Goal: Task Accomplishment & Management: Use online tool/utility

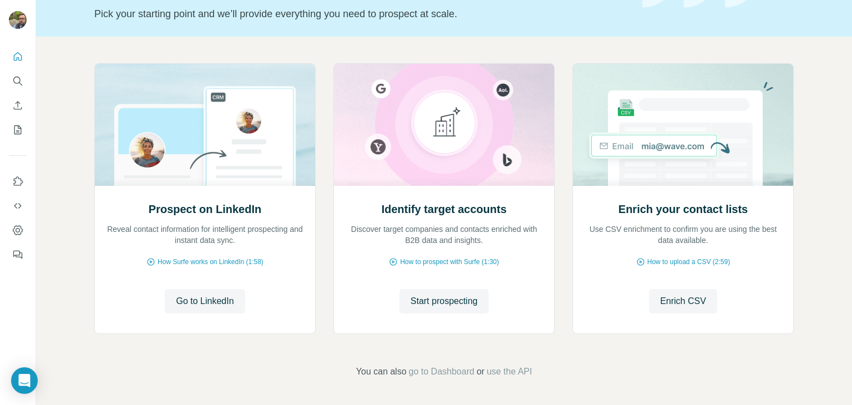
scroll to position [19, 0]
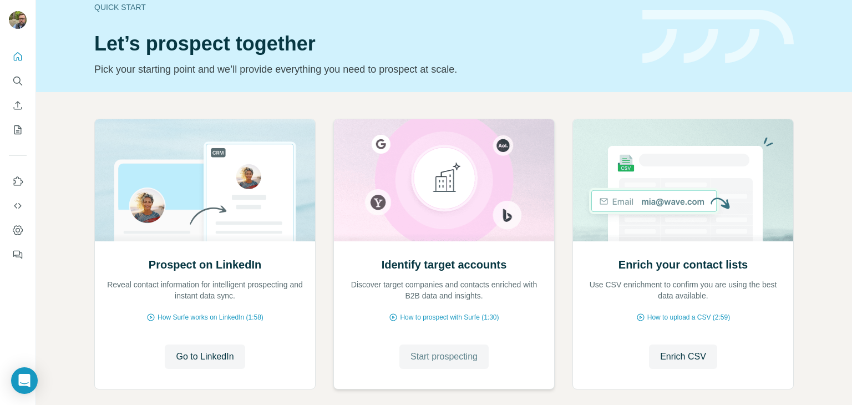
click at [451, 354] on span "Start prospecting" at bounding box center [443, 356] width 67 height 13
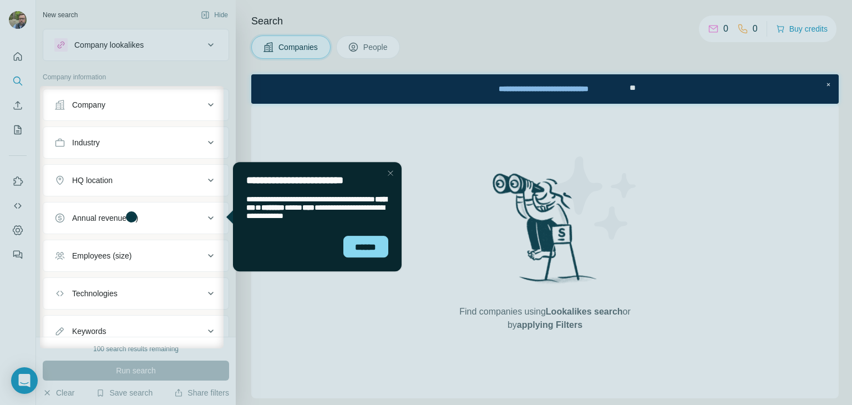
click at [391, 170] on div "Close Step" at bounding box center [389, 172] width 13 height 13
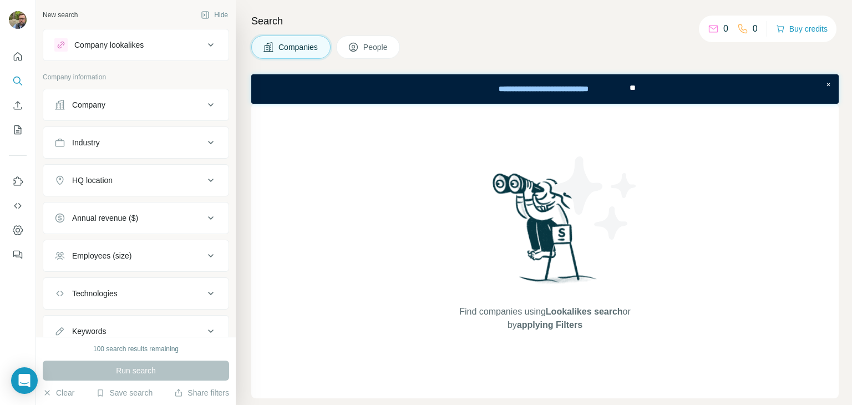
click at [204, 144] on icon at bounding box center [210, 142] width 13 height 13
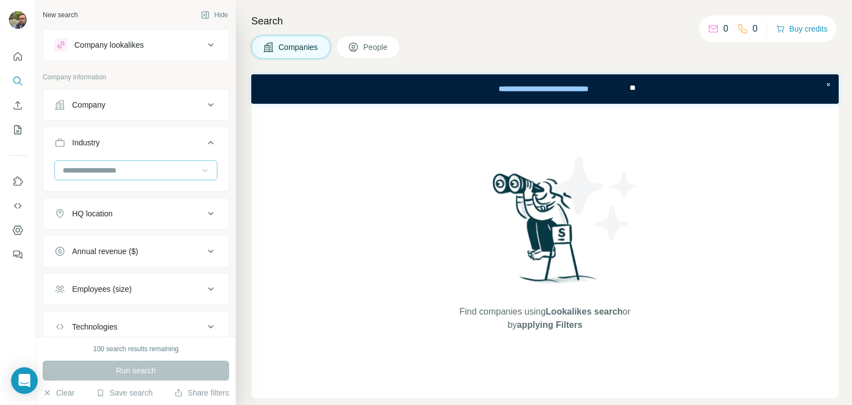
click at [202, 171] on icon at bounding box center [205, 170] width 6 height 3
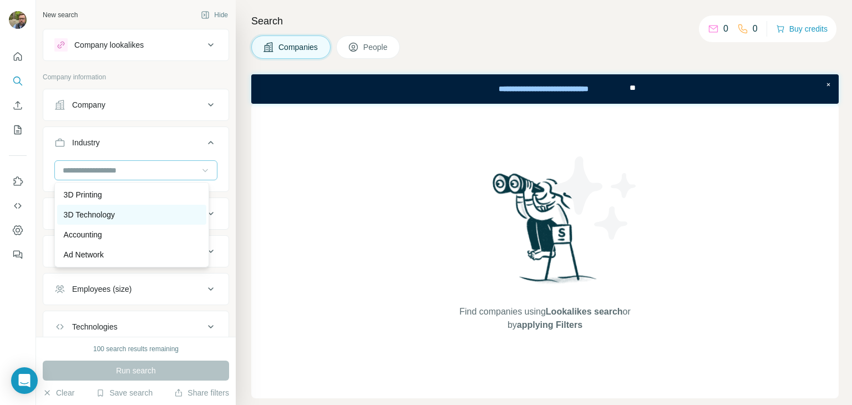
click at [180, 216] on div "3D Technology" at bounding box center [132, 214] width 136 height 11
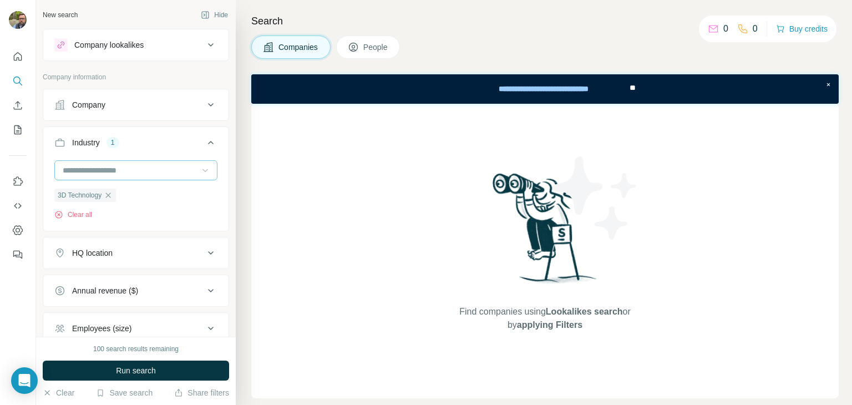
click at [170, 167] on input at bounding box center [130, 170] width 137 height 12
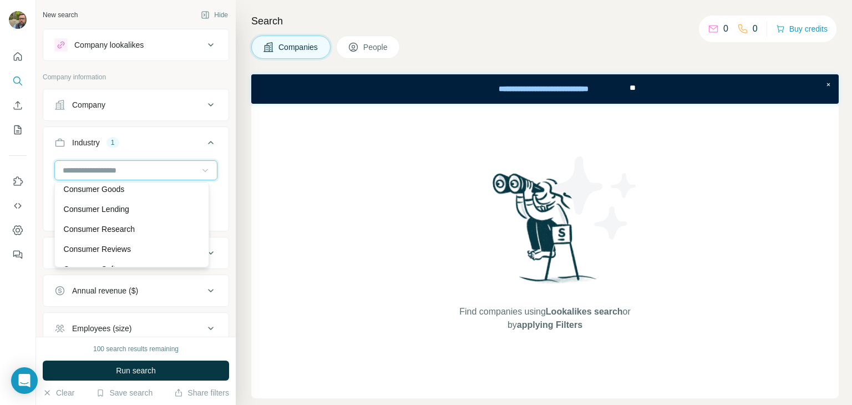
scroll to position [2343, 0]
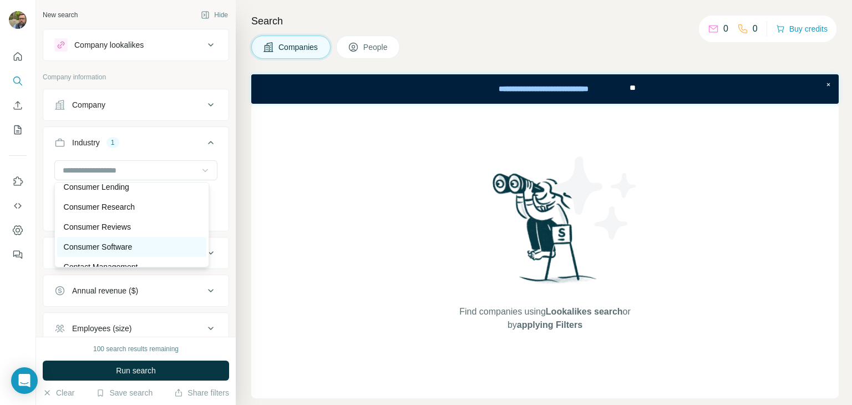
click at [118, 252] on p "Consumer Software" at bounding box center [98, 246] width 69 height 11
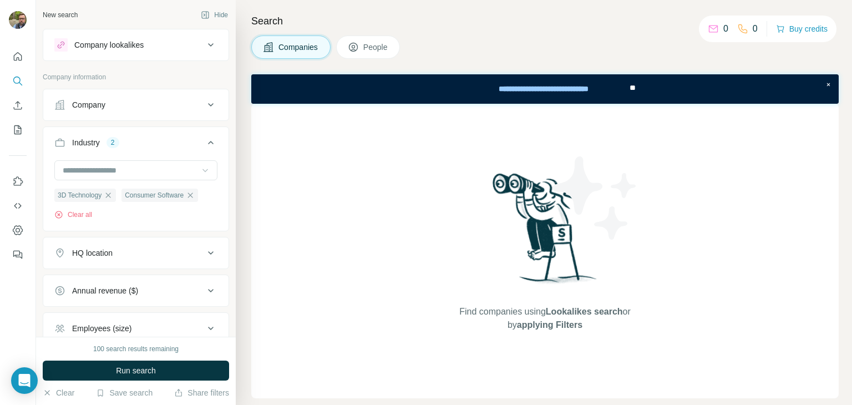
click at [200, 170] on icon at bounding box center [205, 170] width 11 height 11
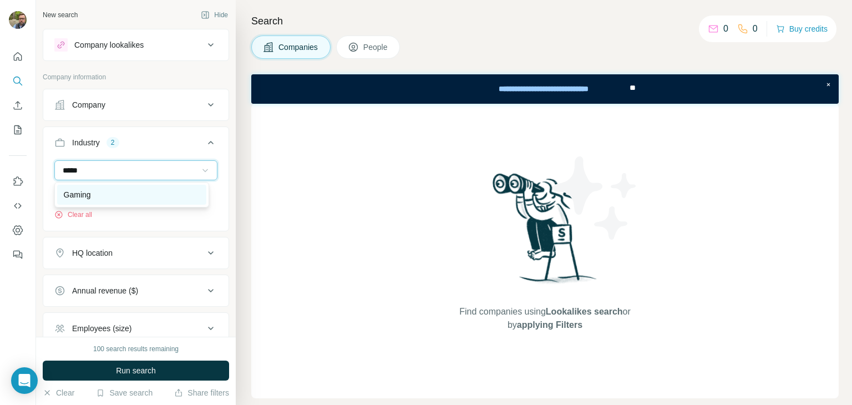
type input "*****"
click at [139, 193] on div "Gaming" at bounding box center [132, 194] width 136 height 11
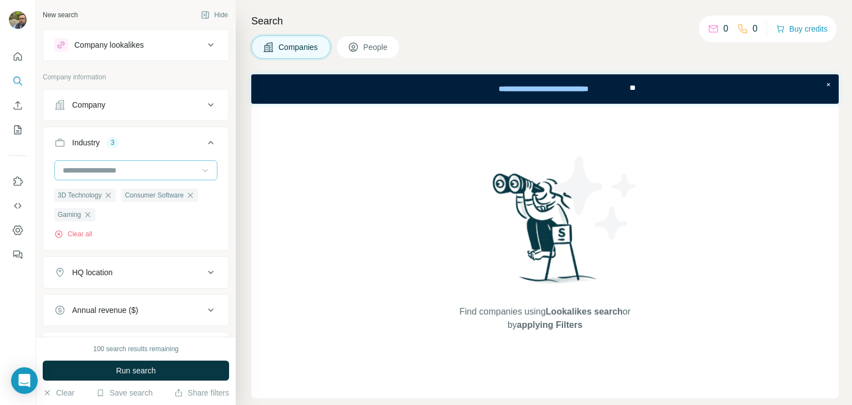
click at [175, 169] on input at bounding box center [130, 170] width 137 height 12
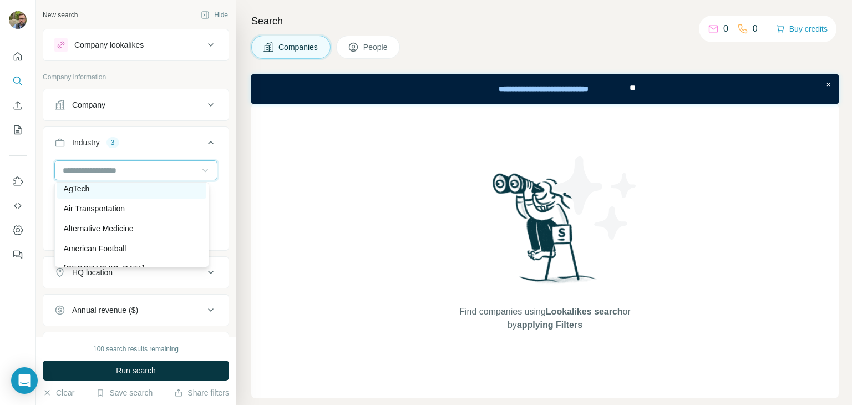
scroll to position [277, 0]
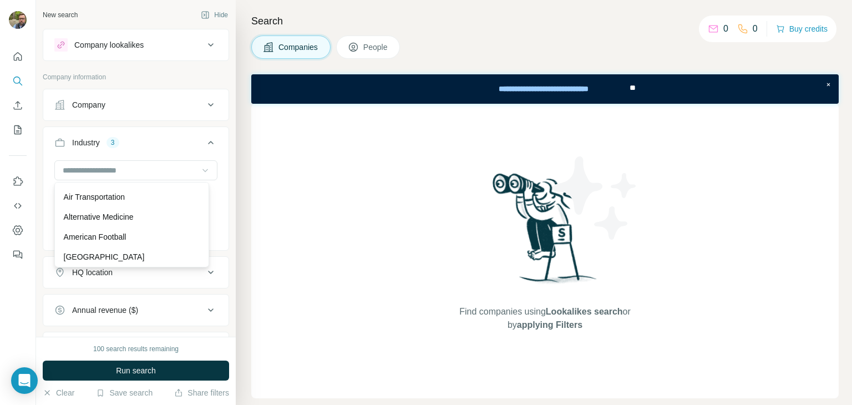
click at [208, 69] on div "Company lookalikes Company information Company Industry 3 3D Technology Consume…" at bounding box center [136, 234] width 186 height 410
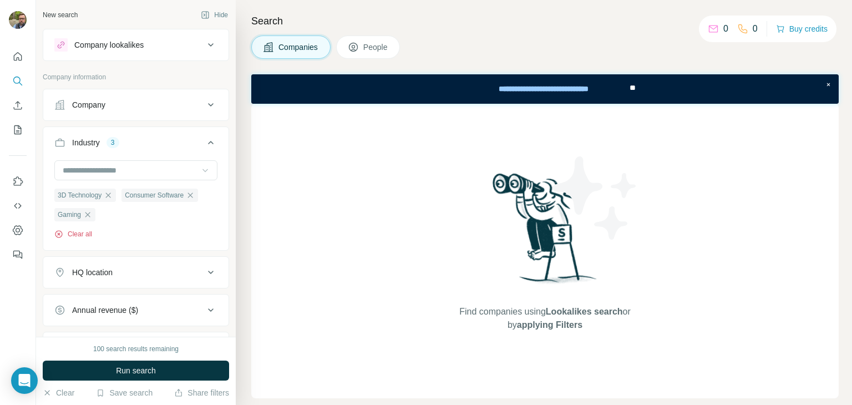
click at [81, 235] on button "Clear all" at bounding box center [73, 234] width 38 height 10
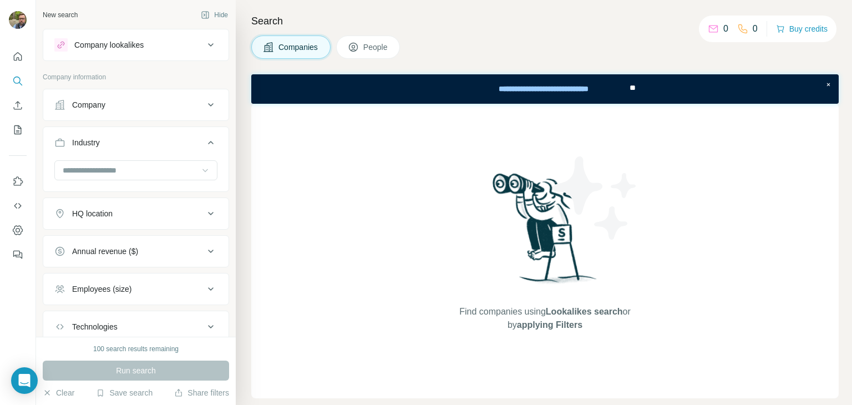
click at [206, 211] on icon at bounding box center [210, 213] width 13 height 13
click at [137, 238] on input "text" at bounding box center [135, 241] width 163 height 20
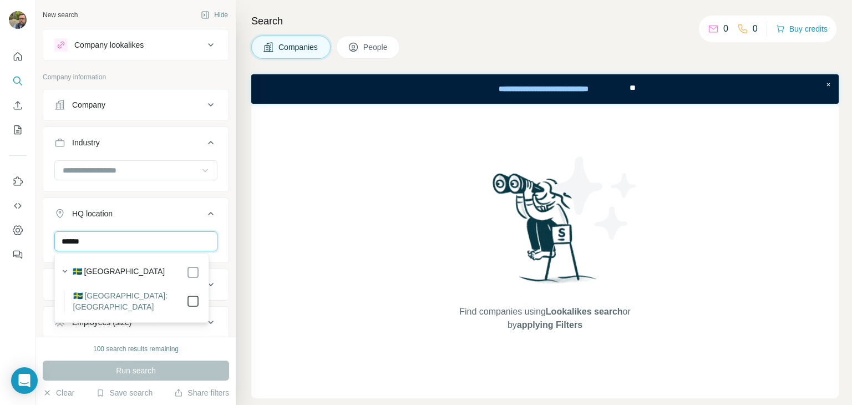
type input "******"
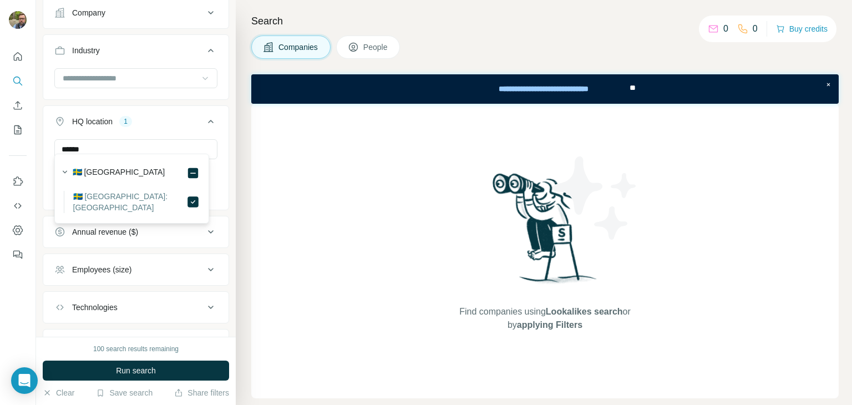
scroll to position [111, 0]
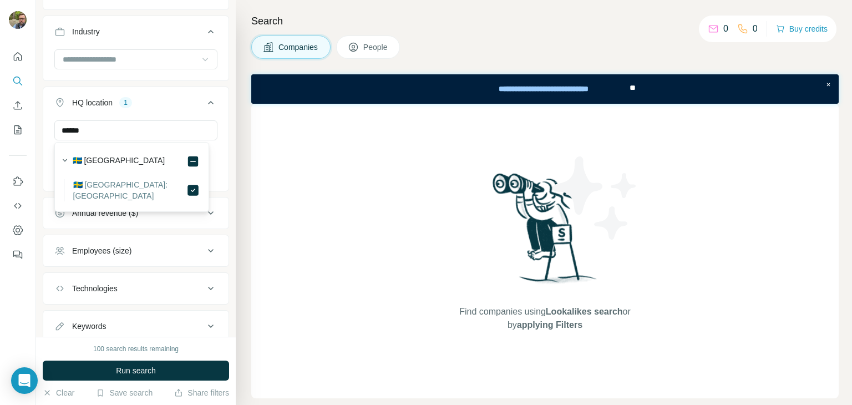
click at [204, 248] on icon at bounding box center [210, 250] width 13 height 13
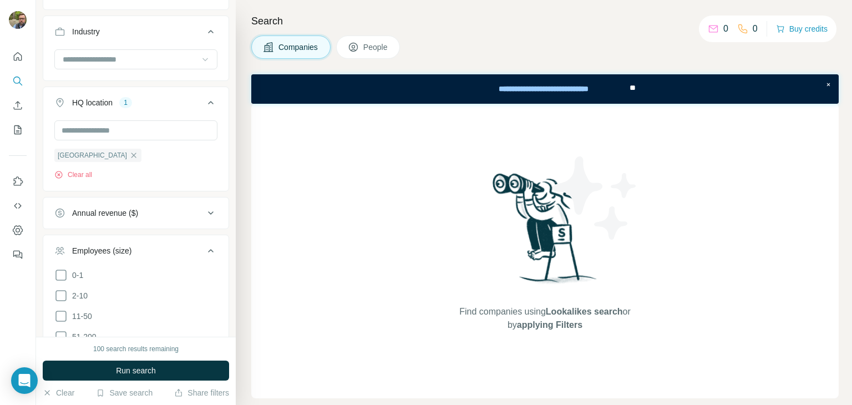
scroll to position [166, 0]
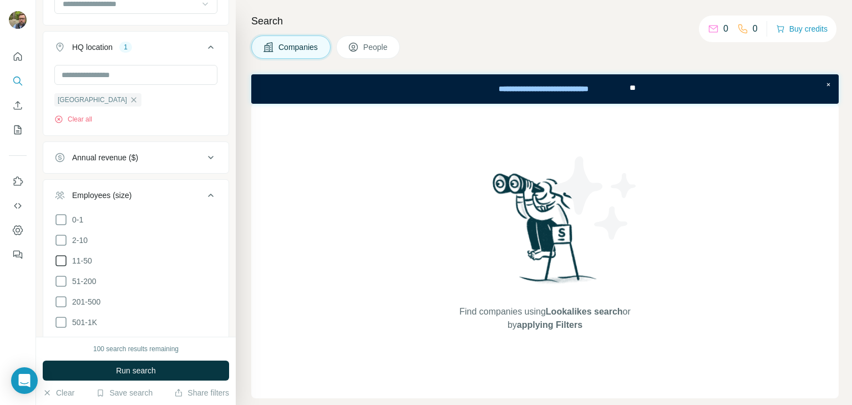
click at [58, 262] on icon at bounding box center [60, 260] width 13 height 13
click at [62, 277] on icon at bounding box center [60, 280] width 13 height 13
click at [58, 300] on icon at bounding box center [60, 301] width 13 height 13
click at [58, 320] on icon at bounding box center [60, 321] width 13 height 13
click at [58, 320] on icon at bounding box center [60, 322] width 11 height 11
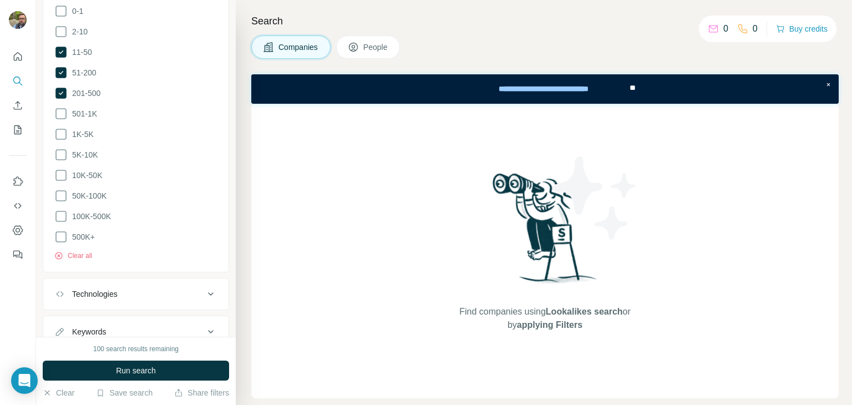
scroll to position [414, 0]
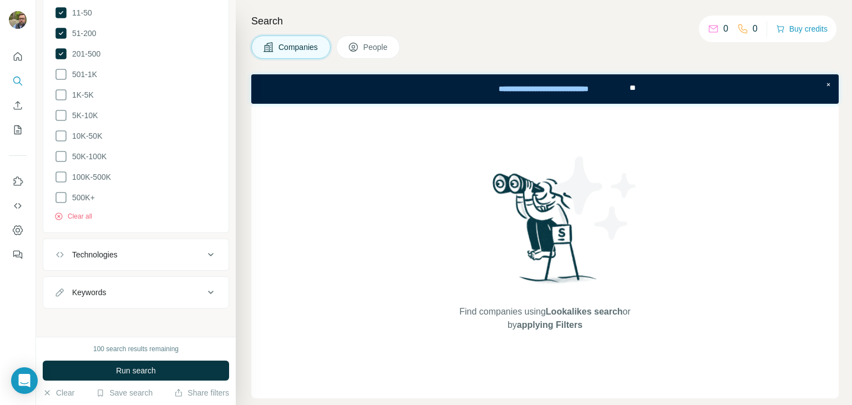
click at [204, 249] on icon at bounding box center [210, 254] width 13 height 13
click at [157, 279] on input "text" at bounding box center [135, 282] width 163 height 20
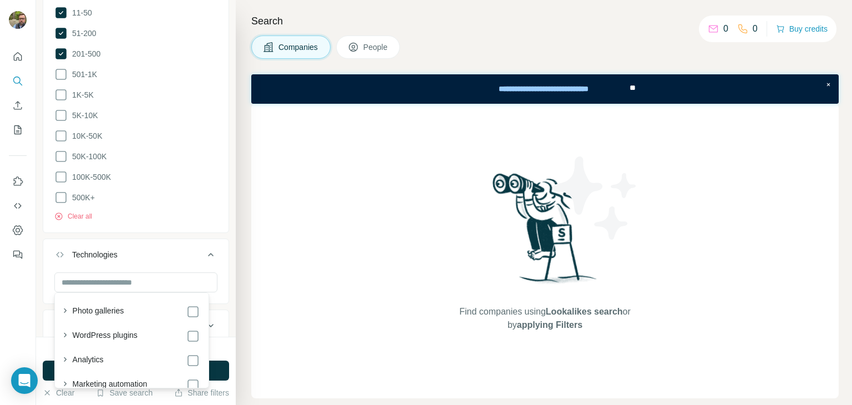
click at [278, 326] on div "Find companies using Lookalikes search or by applying Filters" at bounding box center [544, 251] width 587 height 294
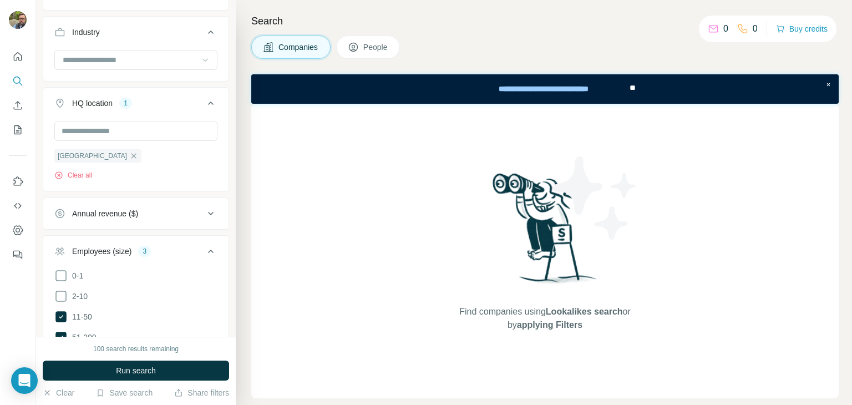
scroll to position [111, 0]
click at [204, 214] on icon at bounding box center [210, 212] width 13 height 13
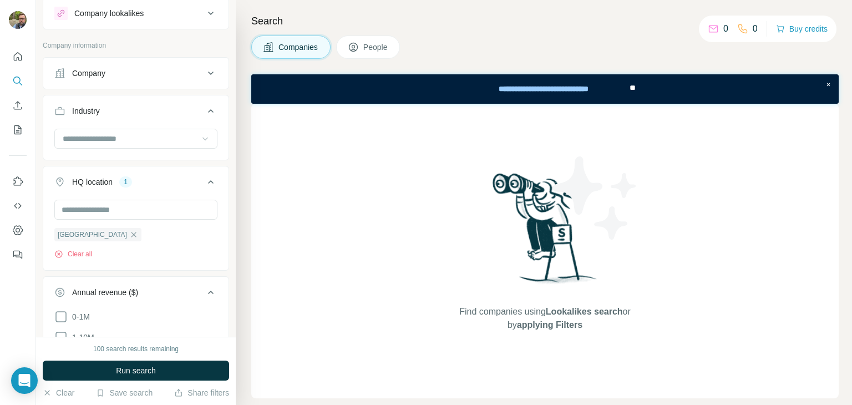
scroll to position [29, 0]
click at [202, 142] on icon at bounding box center [205, 141] width 6 height 3
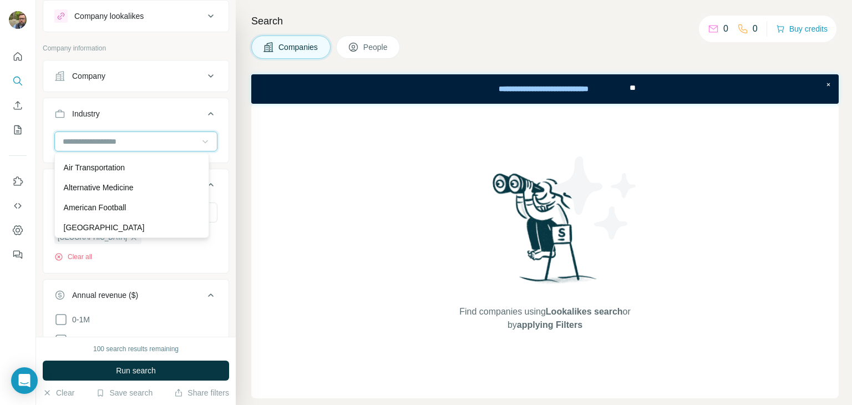
click at [155, 141] on input at bounding box center [130, 141] width 137 height 12
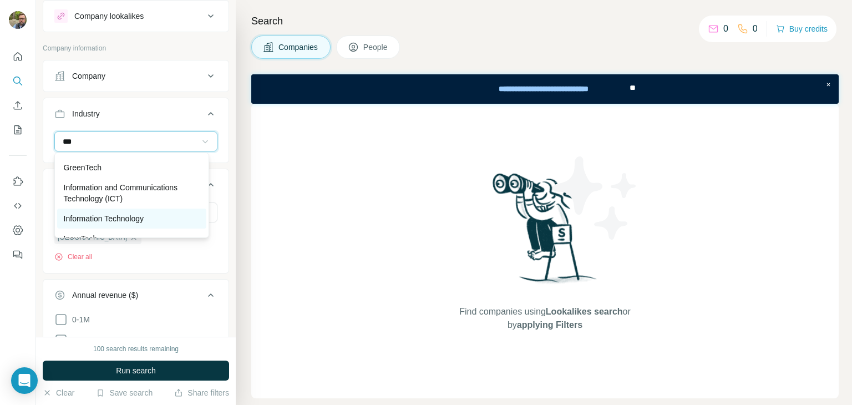
type input "***"
click at [113, 216] on p "Information Technology" at bounding box center [104, 218] width 80 height 11
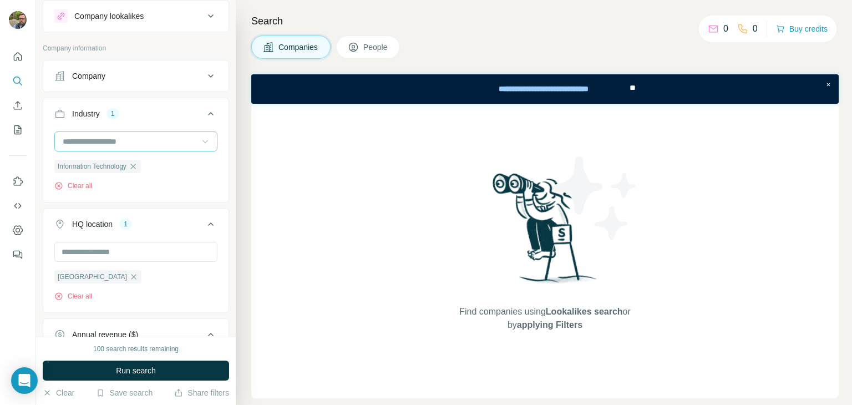
click at [178, 138] on input at bounding box center [130, 141] width 137 height 12
type input "*"
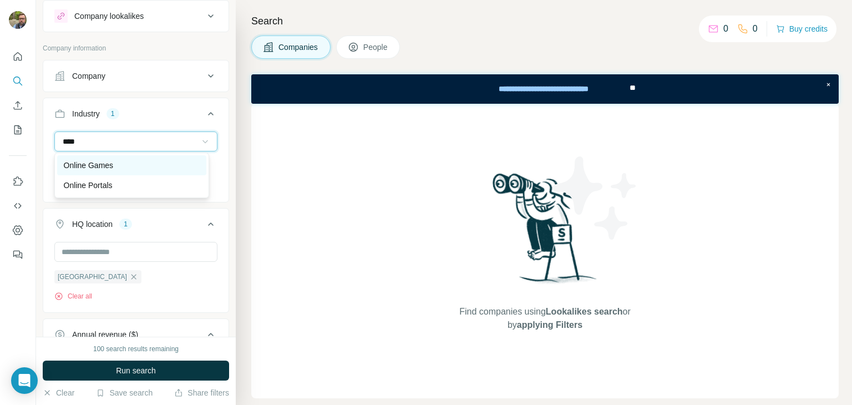
type input "****"
click at [120, 162] on div "Online Games" at bounding box center [132, 165] width 136 height 11
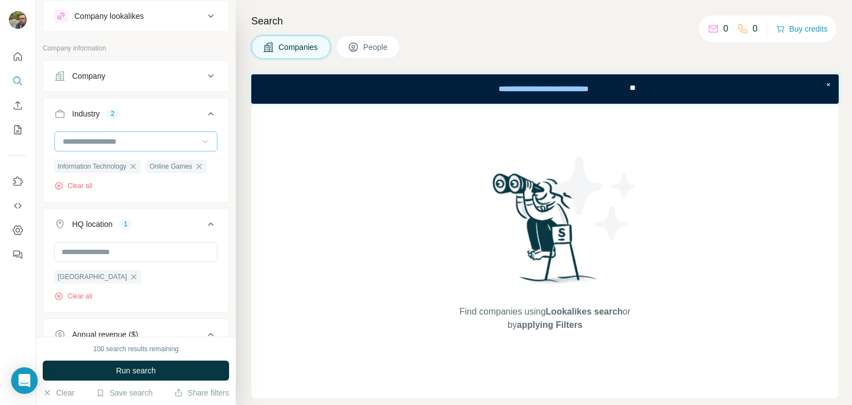
click at [155, 139] on input at bounding box center [130, 141] width 137 height 12
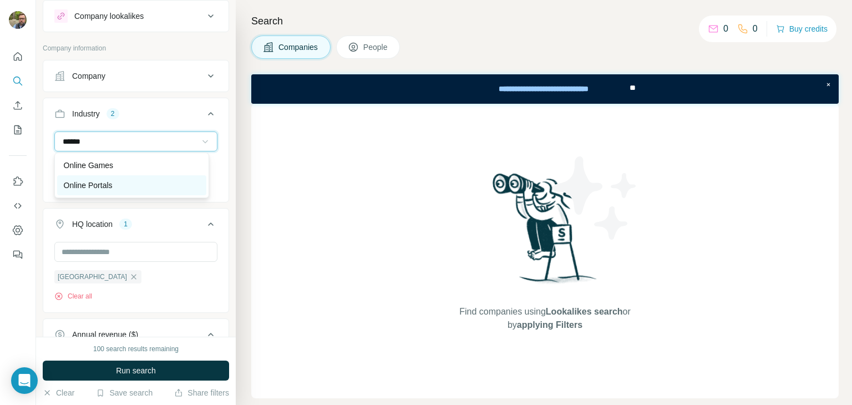
type input "******"
click at [118, 183] on div "Online Portals" at bounding box center [132, 185] width 136 height 11
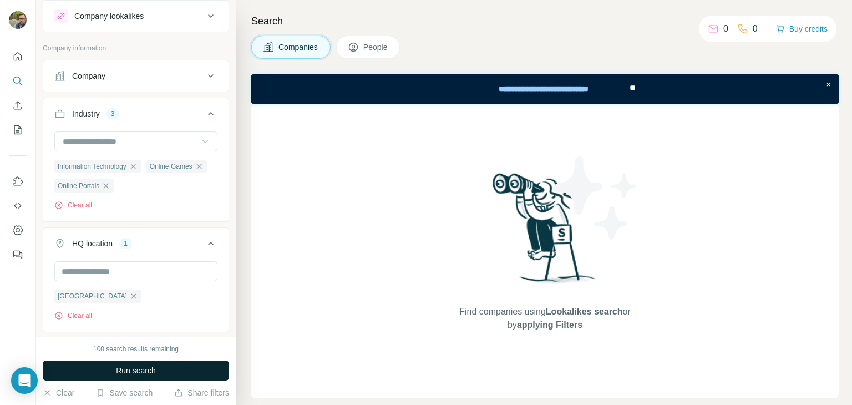
click at [150, 370] on span "Run search" at bounding box center [136, 370] width 40 height 11
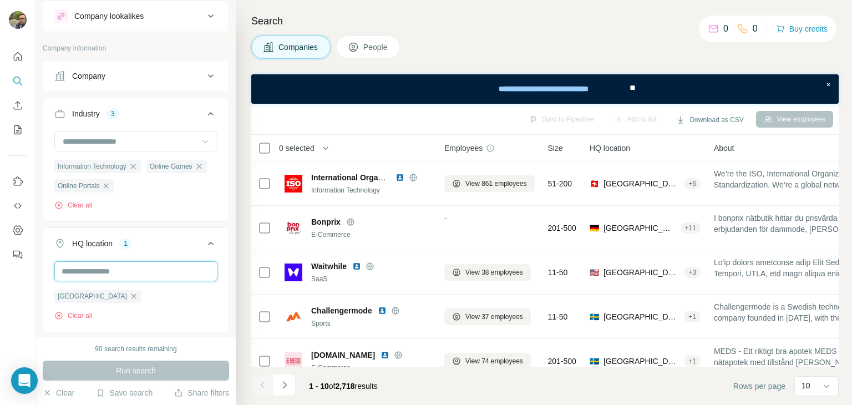
drag, startPoint x: 203, startPoint y: 271, endPoint x: 187, endPoint y: 271, distance: 16.1
click at [203, 272] on input "text" at bounding box center [135, 271] width 163 height 20
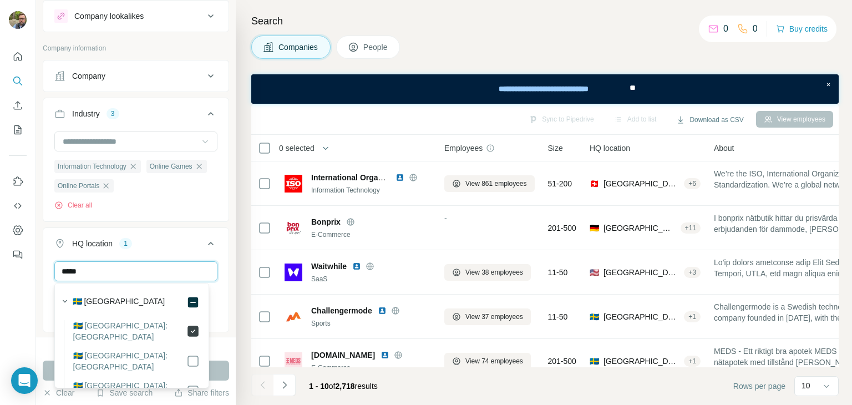
type input "*****"
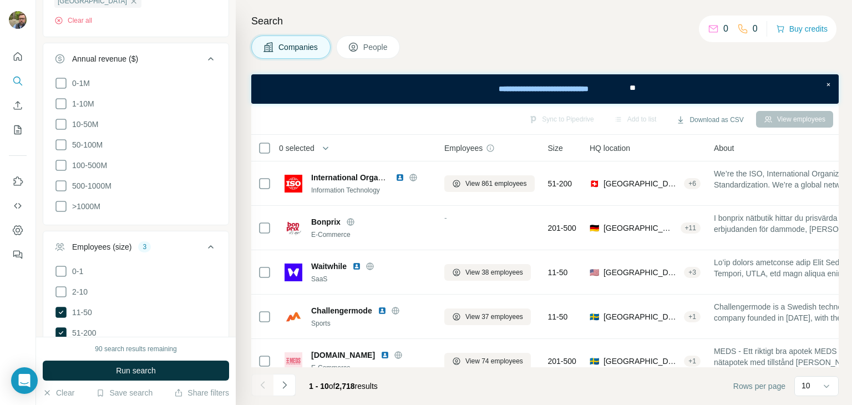
scroll to position [618, 0]
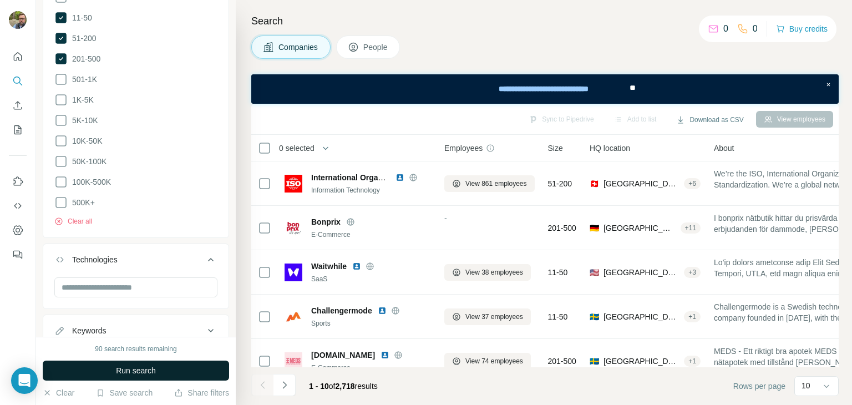
click at [170, 369] on button "Run search" at bounding box center [136, 370] width 186 height 20
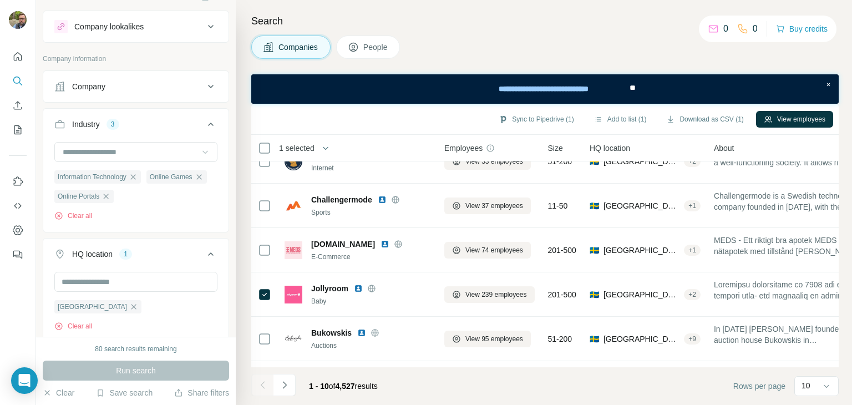
scroll to position [0, 0]
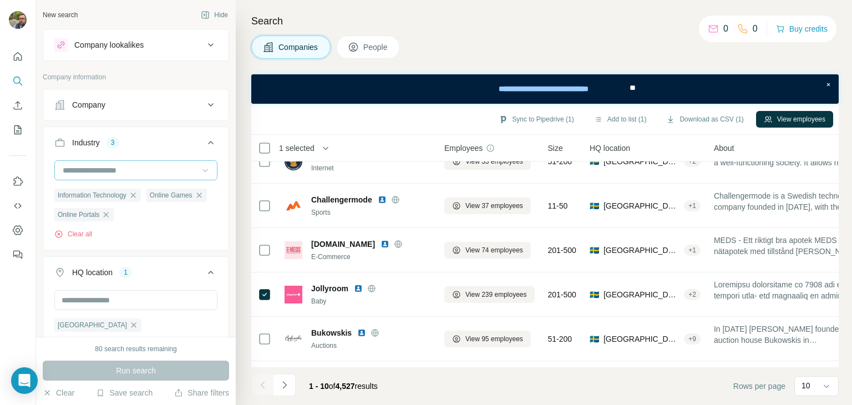
click at [150, 171] on input at bounding box center [130, 170] width 137 height 12
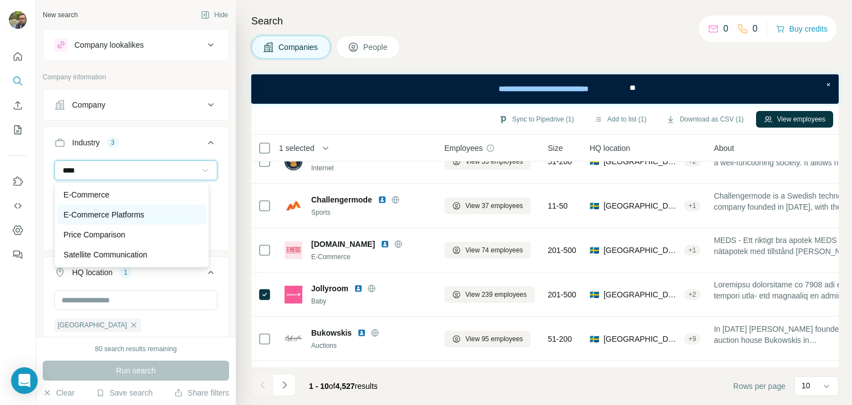
type input "****"
click at [121, 213] on p "E-Commerce Platforms" at bounding box center [104, 214] width 80 height 11
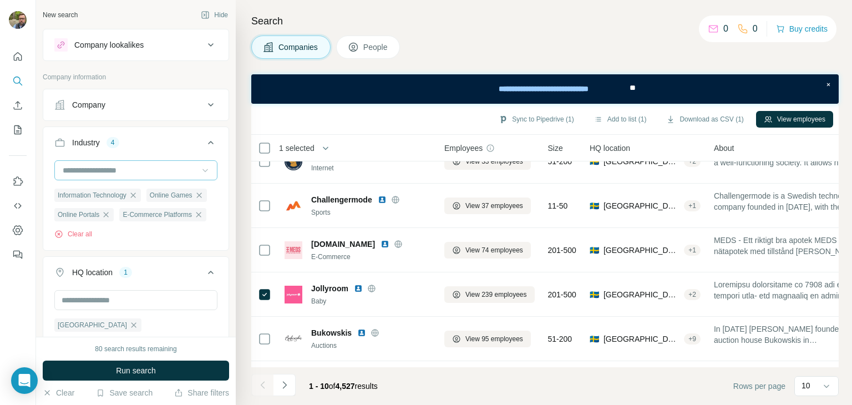
click at [141, 167] on input at bounding box center [130, 170] width 137 height 12
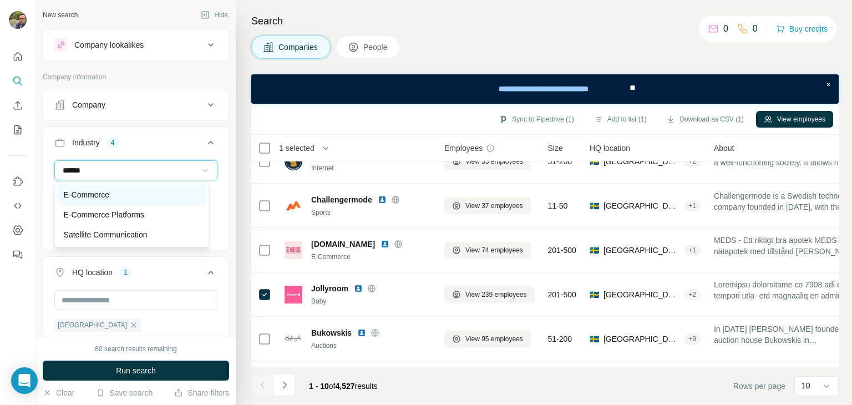
type input "******"
click at [118, 192] on div "E-Commerce" at bounding box center [132, 194] width 136 height 11
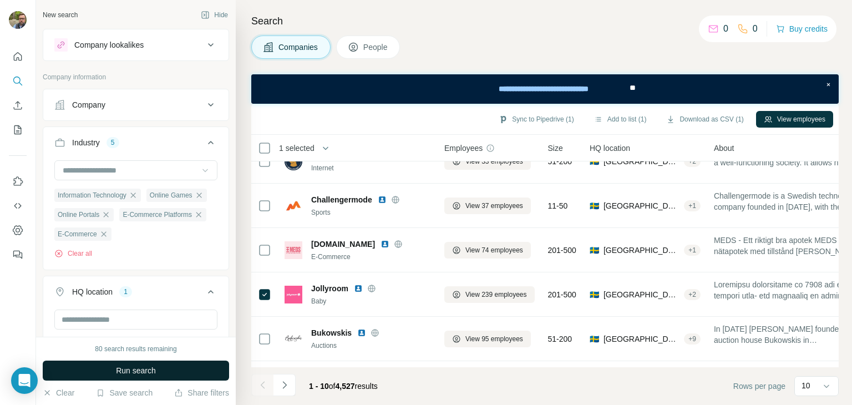
click at [146, 369] on span "Run search" at bounding box center [136, 370] width 40 height 11
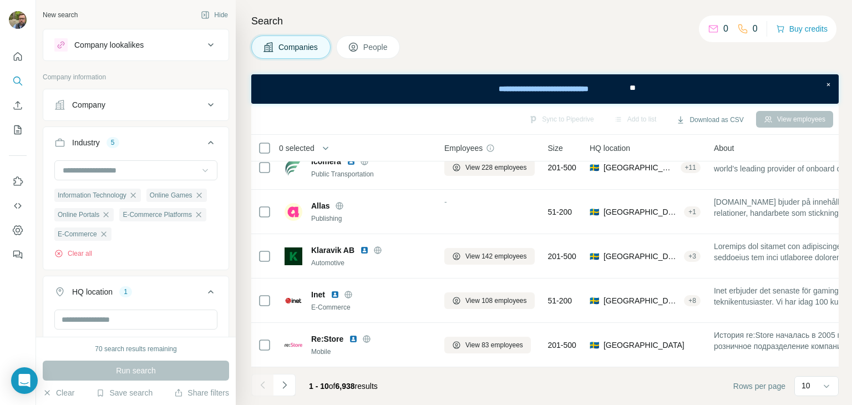
scroll to position [243, 0]
click at [829, 385] on icon at bounding box center [825, 385] width 11 height 11
click at [817, 299] on div "60" at bounding box center [816, 300] width 26 height 11
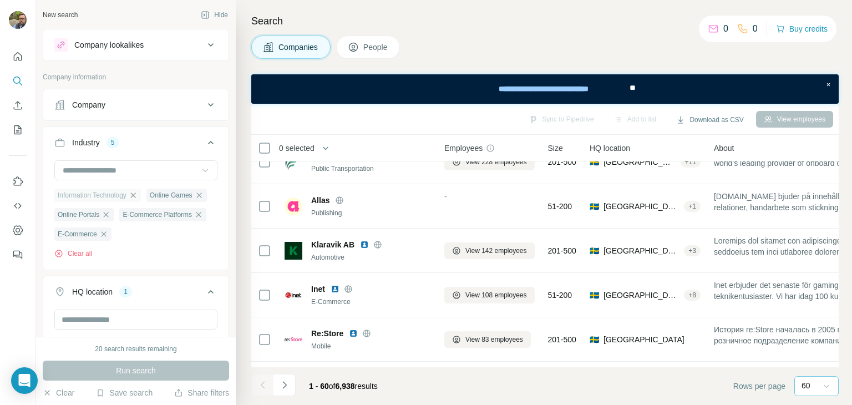
click at [135, 195] on icon "button" at bounding box center [132, 194] width 5 height 5
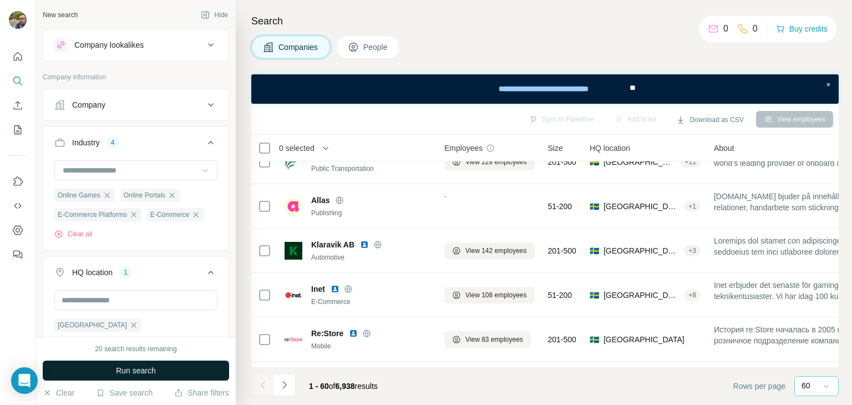
click at [160, 373] on button "Run search" at bounding box center [136, 370] width 186 height 20
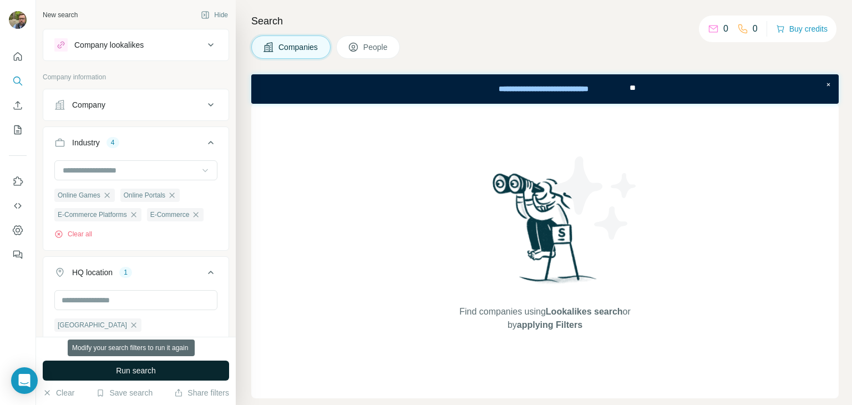
click at [145, 366] on span "Run search" at bounding box center [136, 370] width 40 height 11
click at [369, 47] on span "People" at bounding box center [376, 47] width 26 height 11
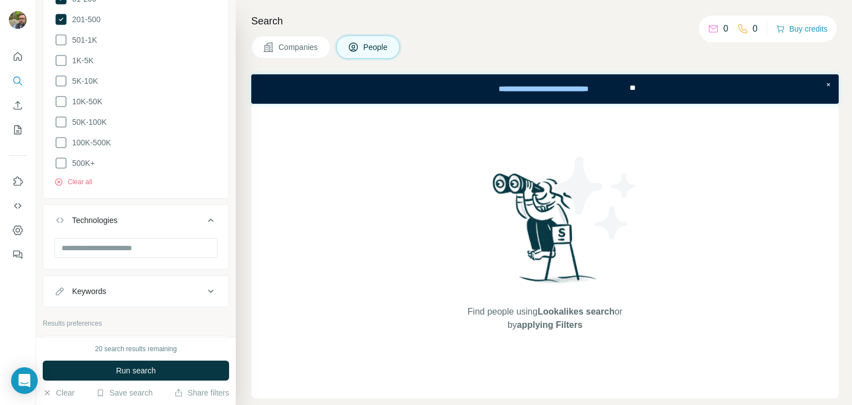
scroll to position [887, 0]
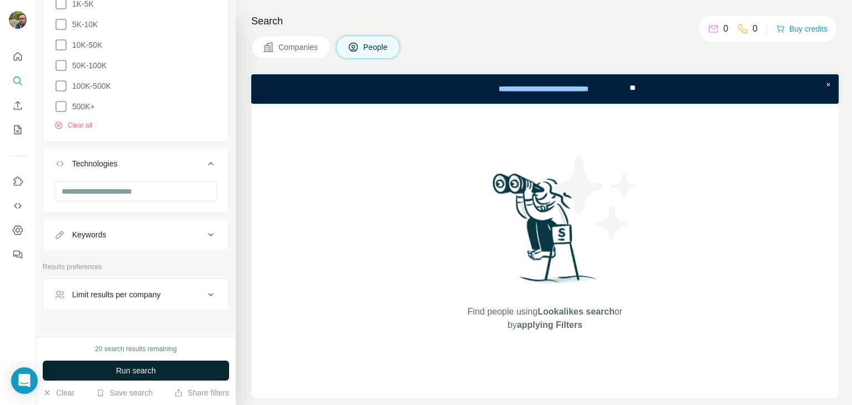
click at [131, 365] on span "Run search" at bounding box center [136, 370] width 40 height 11
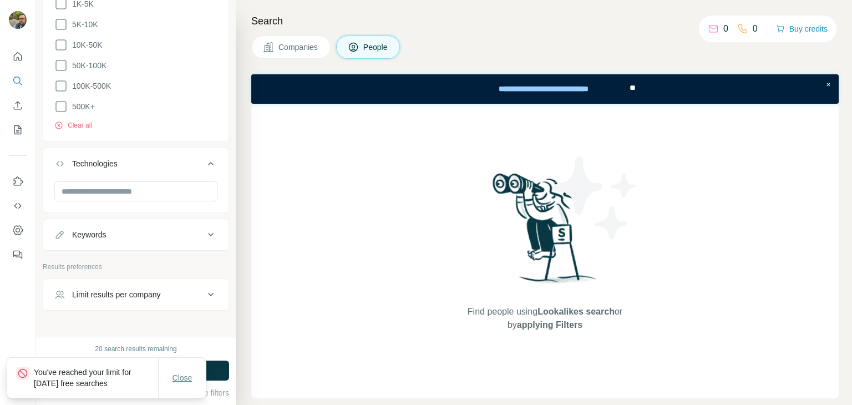
click at [183, 379] on span "Close" at bounding box center [182, 377] width 20 height 11
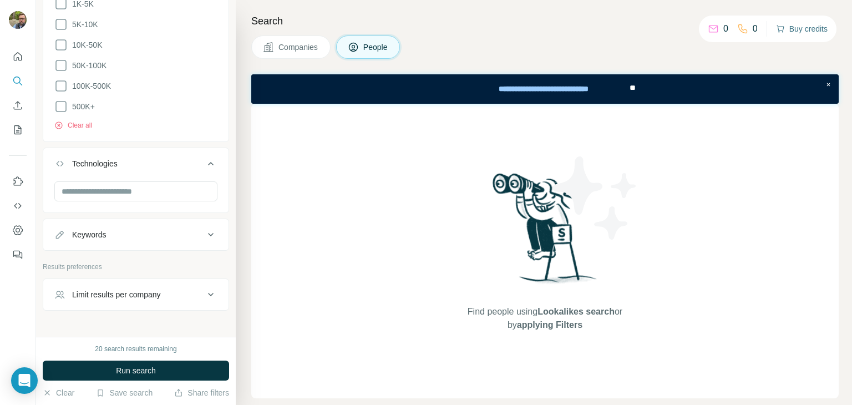
click at [808, 29] on button "Buy credits" at bounding box center [802, 29] width 52 height 16
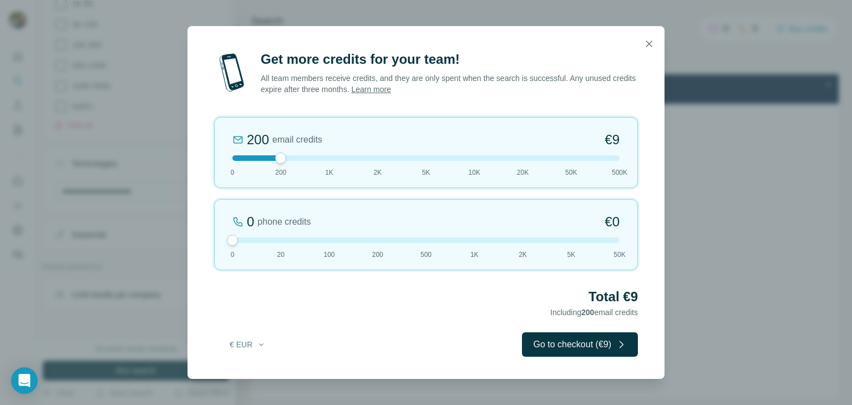
drag, startPoint x: 282, startPoint y: 242, endPoint x: 228, endPoint y: 240, distance: 53.3
click at [228, 240] on div at bounding box center [232, 240] width 11 height 11
click at [330, 242] on div "0 phone credits €0 [PHONE_NUMBER] 1K 2K 5K 50K" at bounding box center [426, 234] width 424 height 71
click at [235, 238] on div at bounding box center [425, 240] width 387 height 6
click at [594, 344] on button "Go to checkout (€9)" at bounding box center [580, 344] width 116 height 24
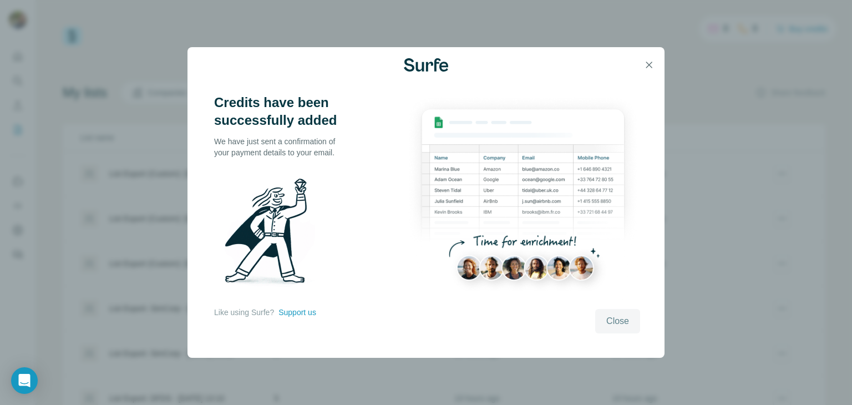
click at [619, 321] on span "Close" at bounding box center [617, 320] width 23 height 13
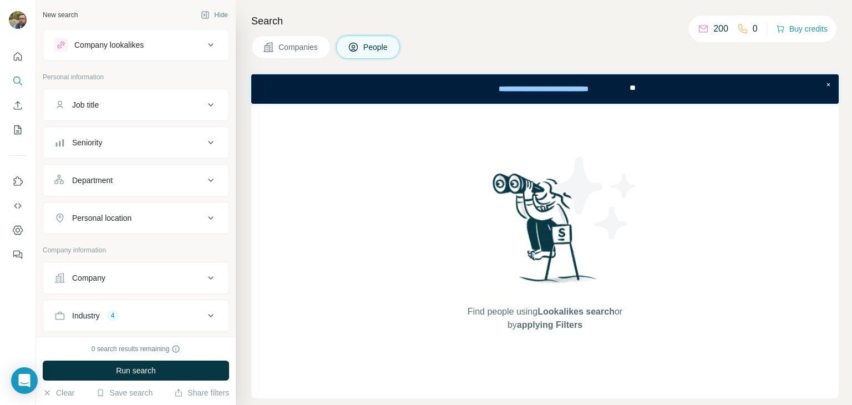
click at [181, 383] on button "Close" at bounding box center [182, 389] width 35 height 20
click at [147, 374] on span "Run search" at bounding box center [136, 370] width 40 height 11
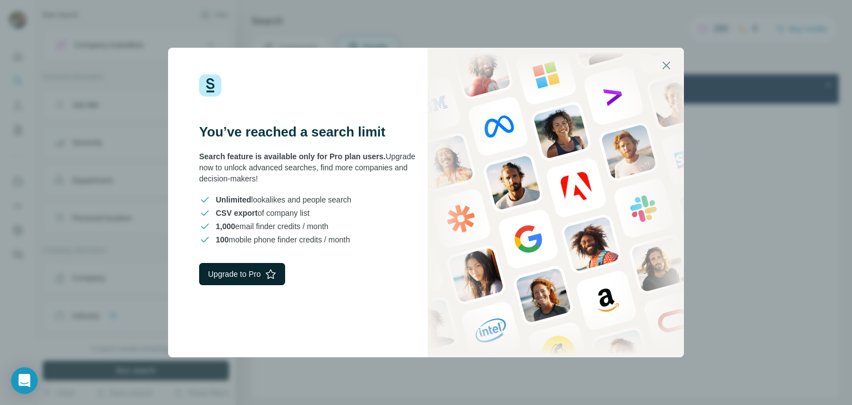
click at [229, 275] on button "Upgrade to Pro" at bounding box center [242, 274] width 86 height 22
